Goal: Task Accomplishment & Management: Use online tool/utility

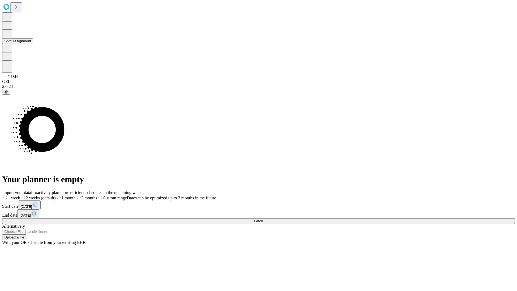
click at [33, 44] on button "Shift Assignment" at bounding box center [17, 41] width 31 height 6
